Goal: Check status

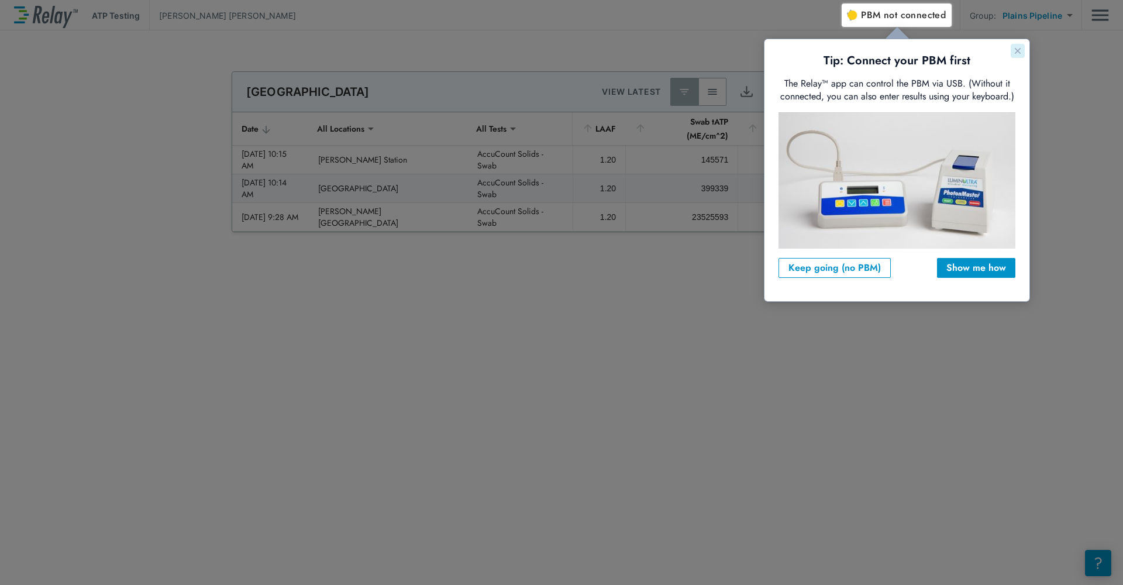
click at [1023, 53] on button "Close guide" at bounding box center [1018, 51] width 14 height 14
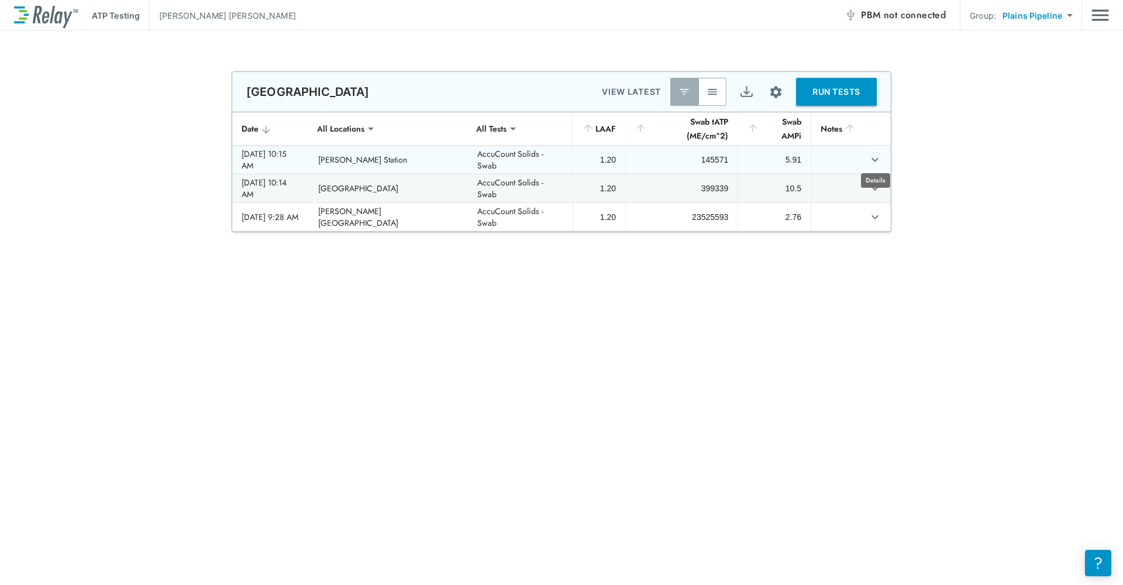
click at [870, 153] on icon "expand row" at bounding box center [875, 160] width 14 height 14
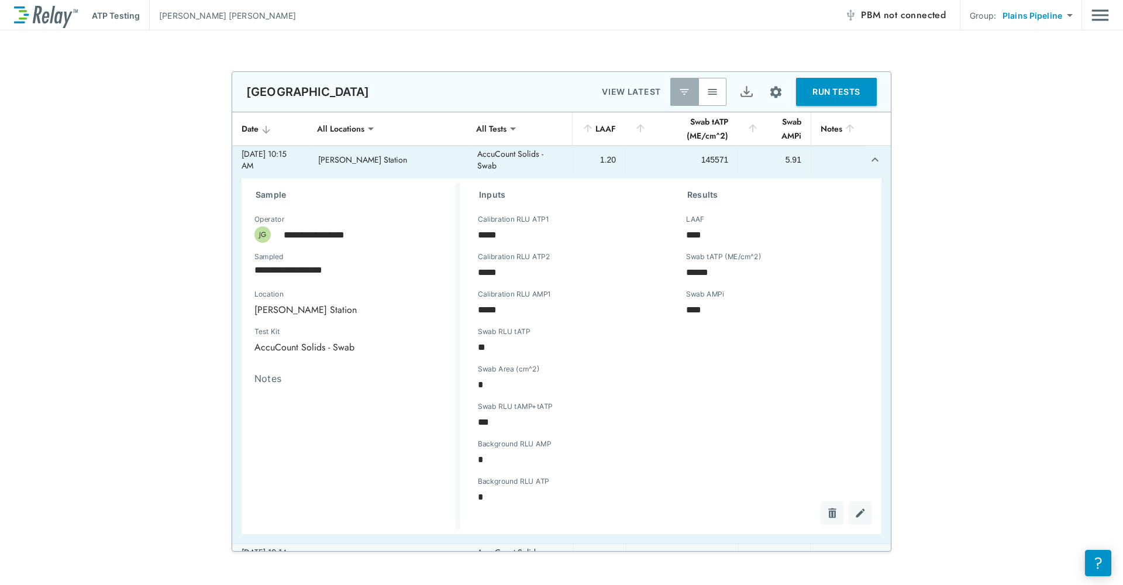
click at [873, 153] on td "sticky table" at bounding box center [878, 160] width 26 height 28
click at [868, 159] on icon "expand row" at bounding box center [875, 160] width 14 height 14
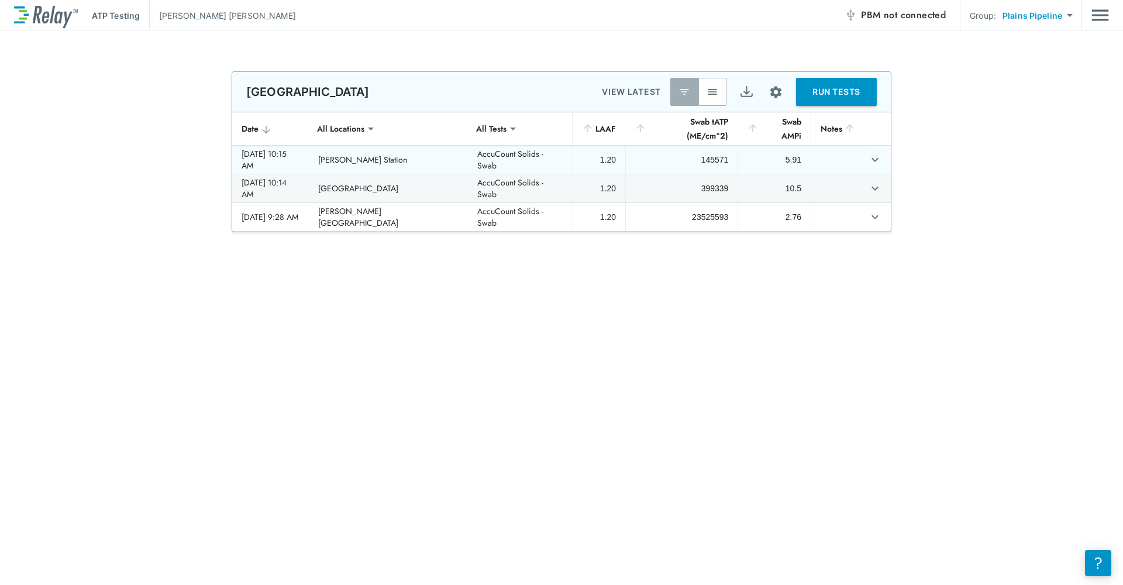
click at [700, 155] on div "145571" at bounding box center [681, 160] width 93 height 12
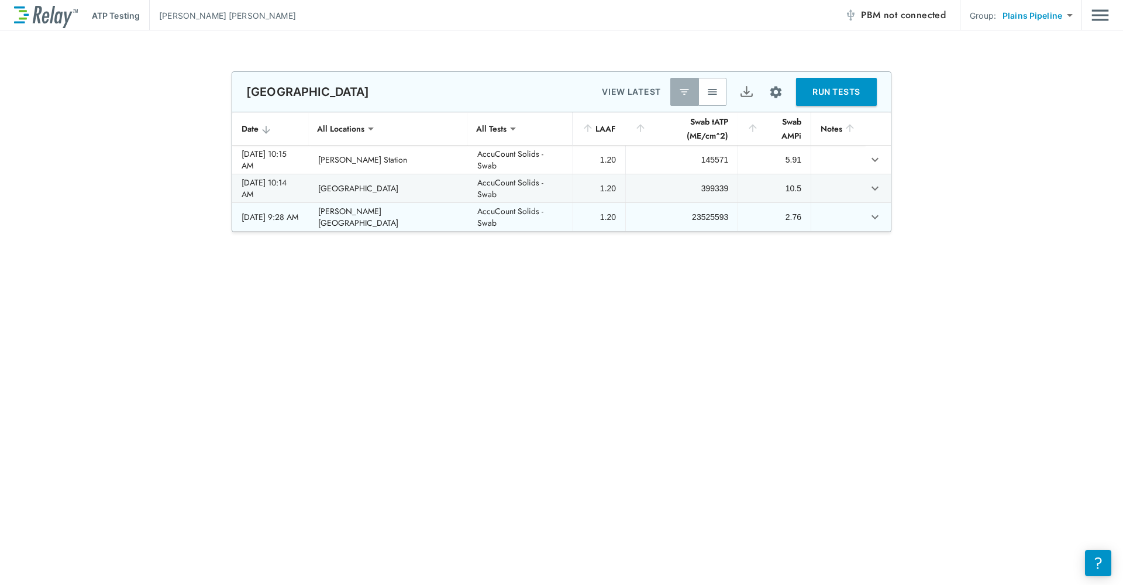
click at [700, 213] on div "23525593" at bounding box center [681, 217] width 93 height 12
click at [683, 212] on div "23525593" at bounding box center [681, 217] width 93 height 12
